Goal: Navigation & Orientation: Find specific page/section

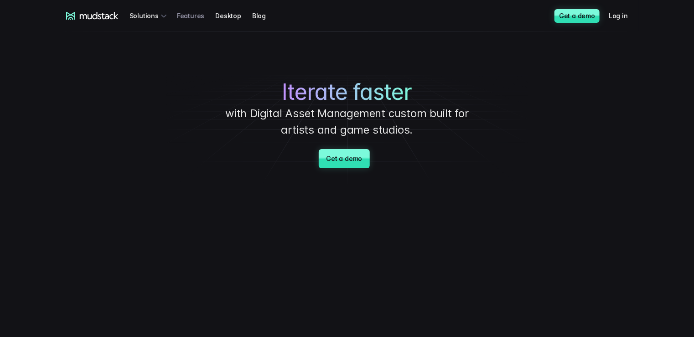
click at [195, 19] on link "Features" at bounding box center [196, 15] width 38 height 17
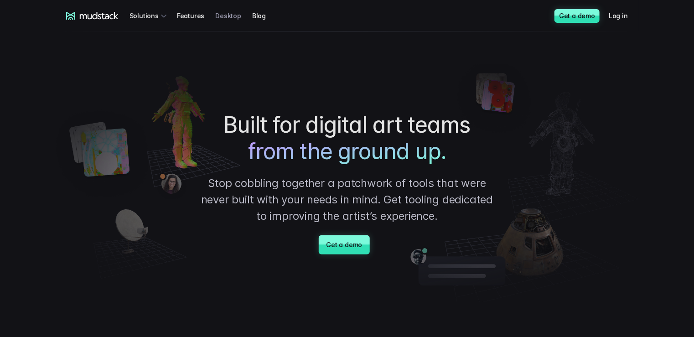
click at [231, 22] on link "Desktop" at bounding box center [233, 15] width 37 height 17
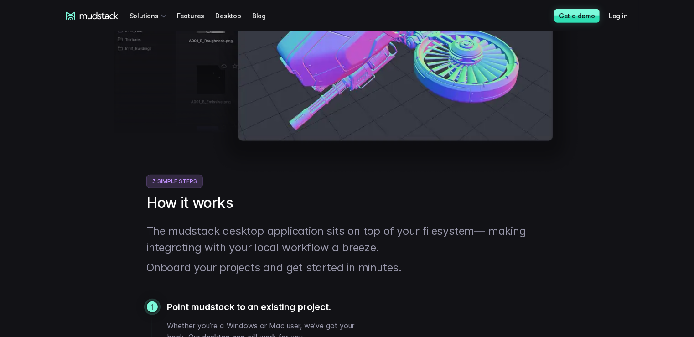
scroll to position [254, 0]
